Goal: Information Seeking & Learning: Find contact information

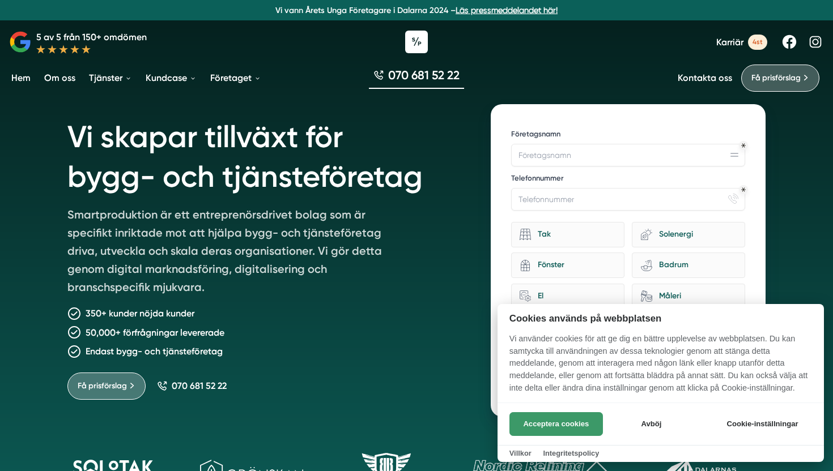
click at [574, 417] on button "Acceptera cookies" at bounding box center [555, 424] width 93 height 24
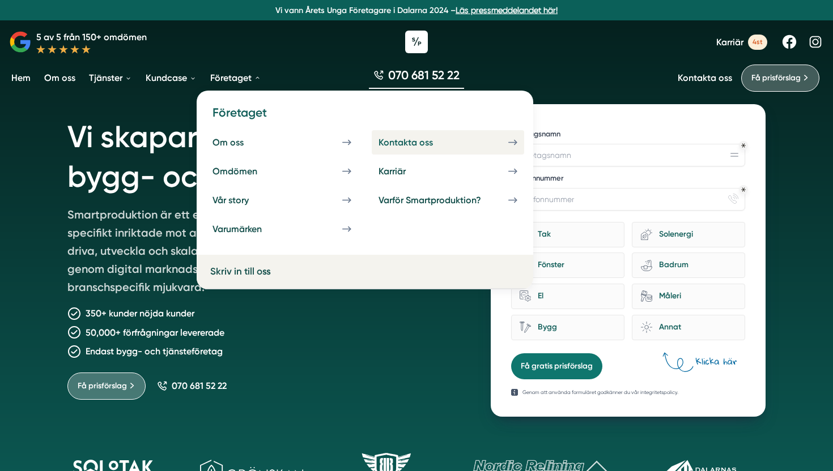
click at [410, 139] on div "Kontakta oss" at bounding box center [419, 142] width 82 height 11
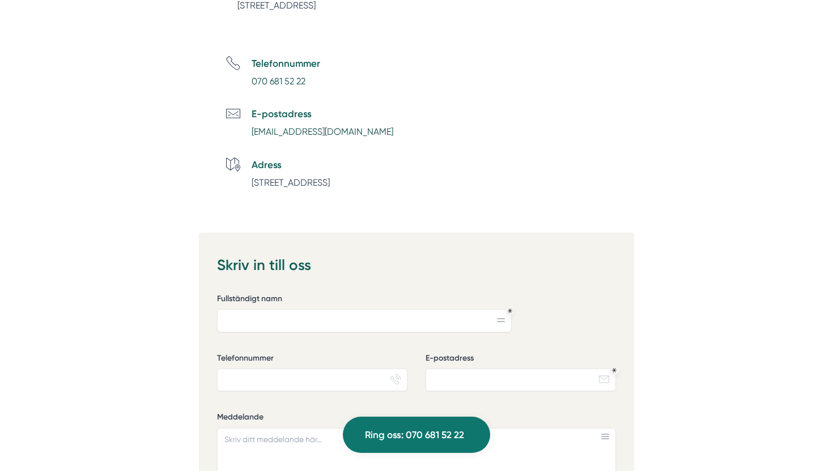
scroll to position [582, 0]
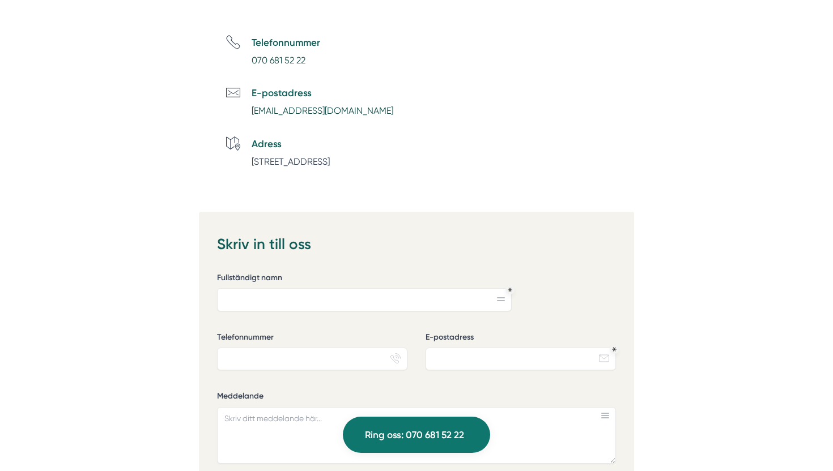
drag, startPoint x: 394, startPoint y: 132, endPoint x: 257, endPoint y: 125, distance: 137.8
click at [255, 125] on ul "Telefonnummer [PHONE_NUMBER] E-postadress [EMAIL_ADDRESS][DOMAIN_NAME] Adress […" at bounding box center [430, 102] width 408 height 134
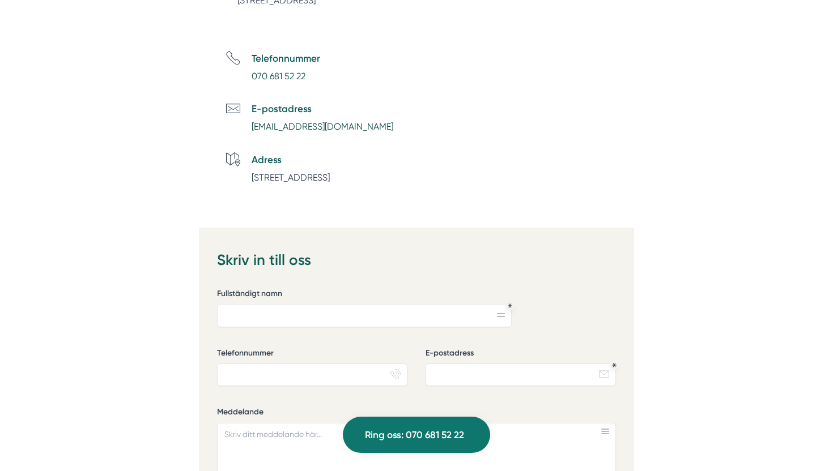
scroll to position [565, 0]
drag, startPoint x: 363, startPoint y: 123, endPoint x: 252, endPoint y: 128, distance: 111.1
click at [252, 128] on li "E-postadress [EMAIL_ADDRESS][DOMAIN_NAME]" at bounding box center [430, 118] width 408 height 33
copy link "[EMAIL_ADDRESS][DOMAIN_NAME]"
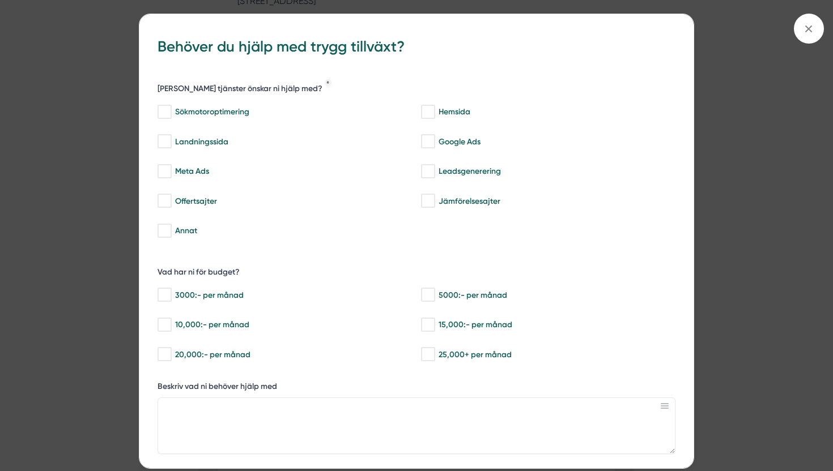
click at [813, 44] on div "bbc9b822-b2c6-488a-ab3e-9a2d59e49c7c Behöver du hjälp med trygg tillväxt? [PERS…" at bounding box center [416, 235] width 833 height 471
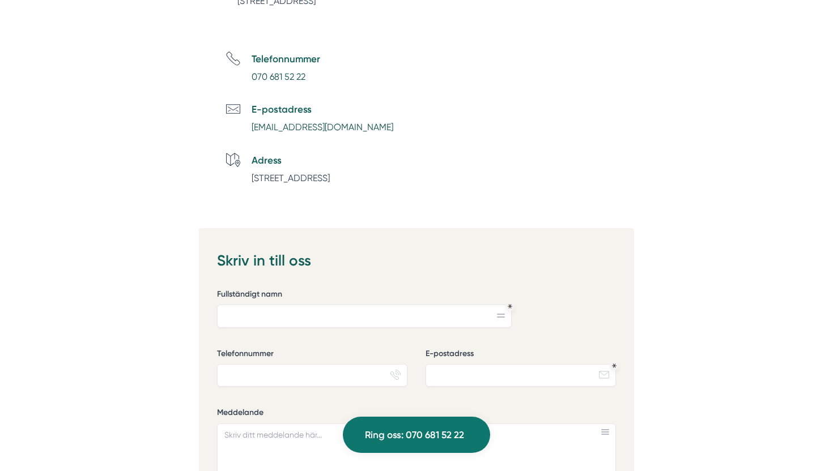
scroll to position [0, 0]
